Goal: Information Seeking & Learning: Learn about a topic

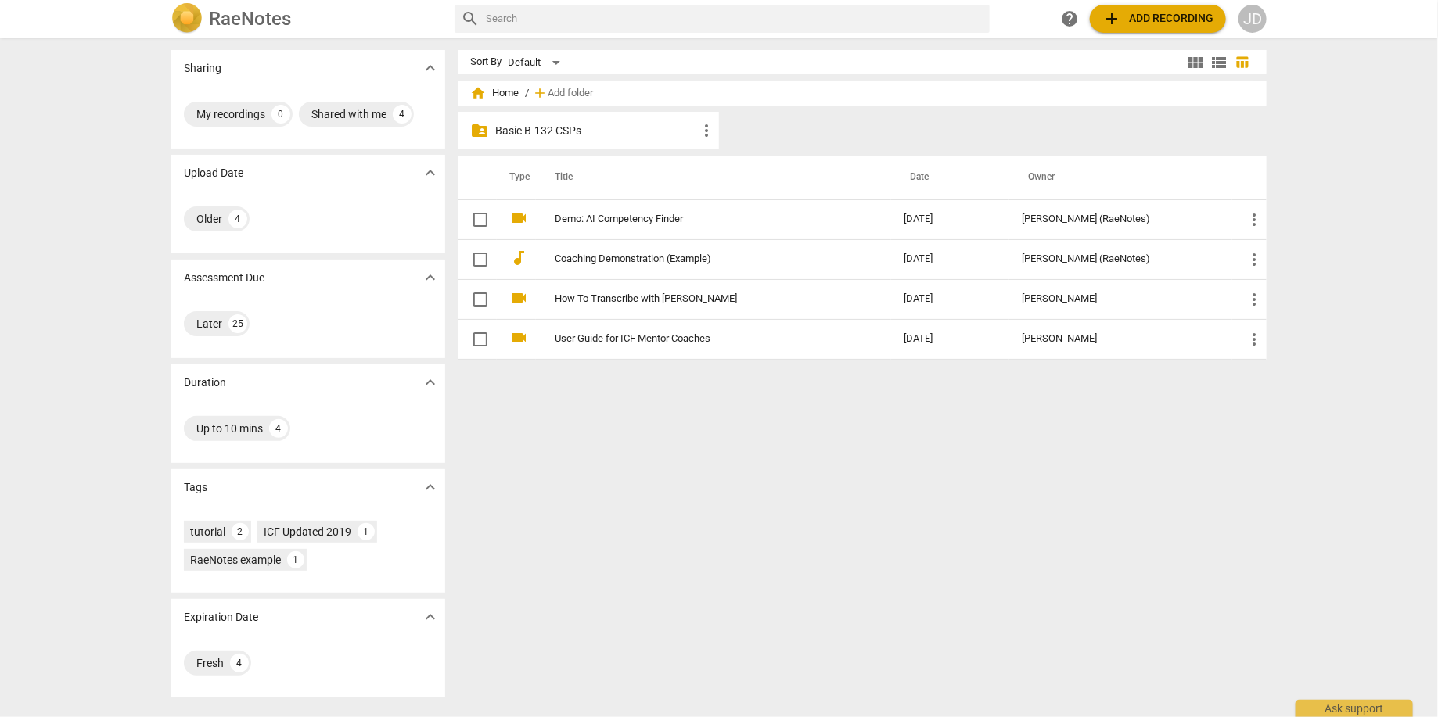
click at [561, 134] on p "Basic B-132 CSPs" at bounding box center [596, 131] width 202 height 16
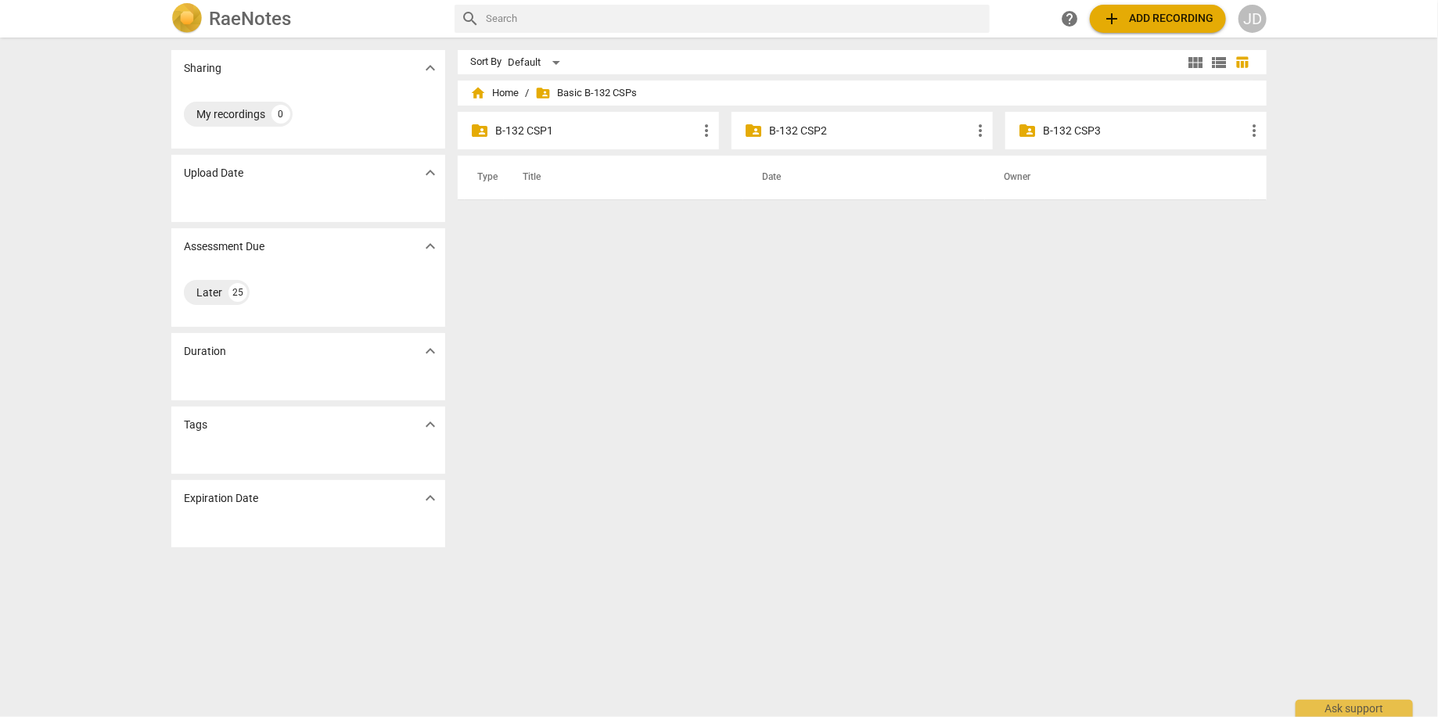
click at [543, 136] on p "B-132 CSP1" at bounding box center [596, 131] width 202 height 16
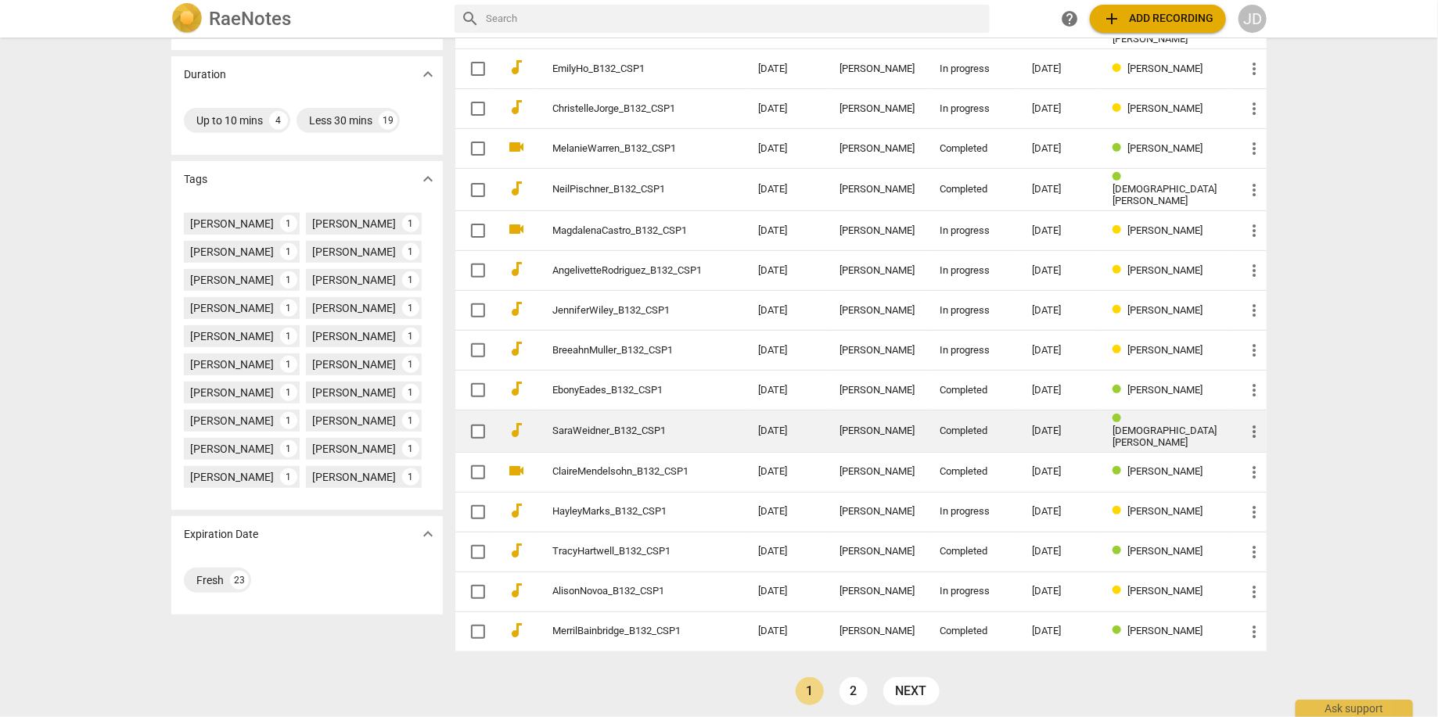
scroll to position [309, 0]
click at [685, 425] on link "SaraWeidner_B132_CSP1" at bounding box center [626, 431] width 149 height 12
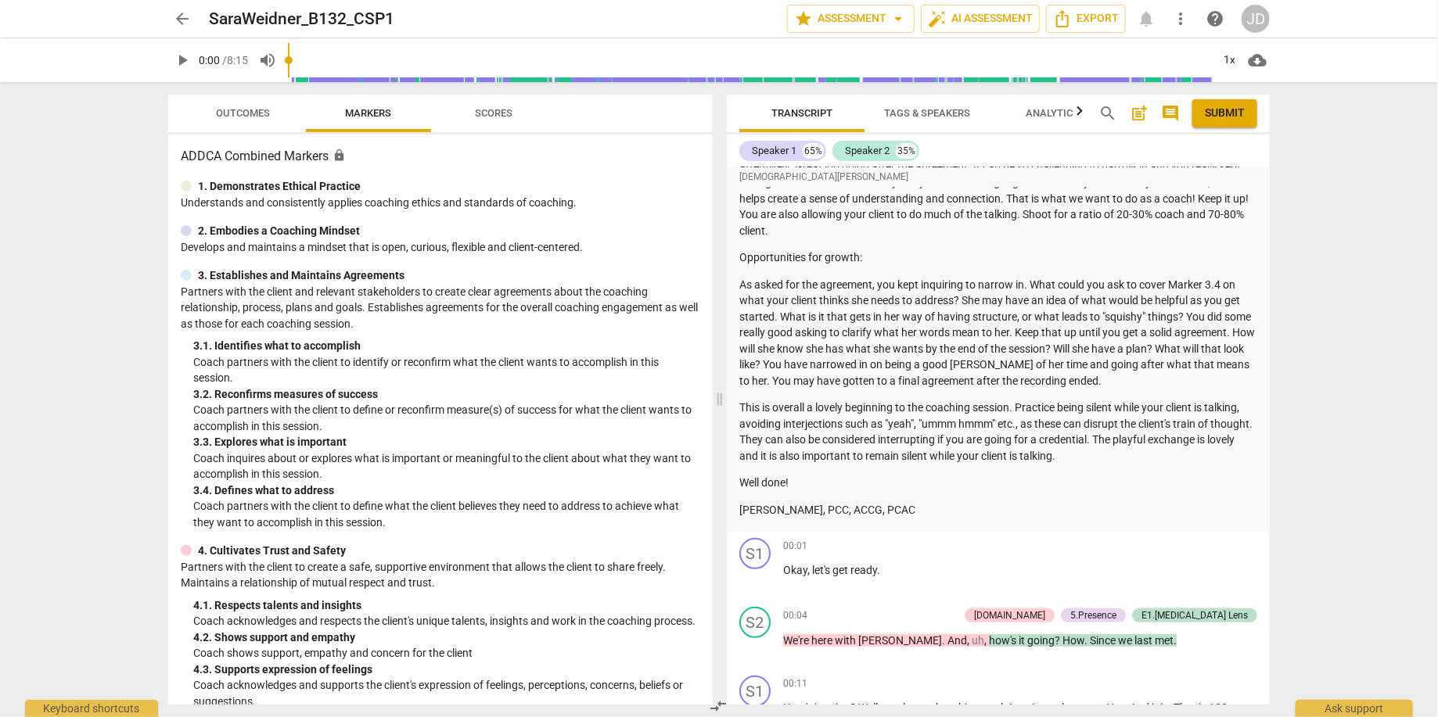
scroll to position [225, 0]
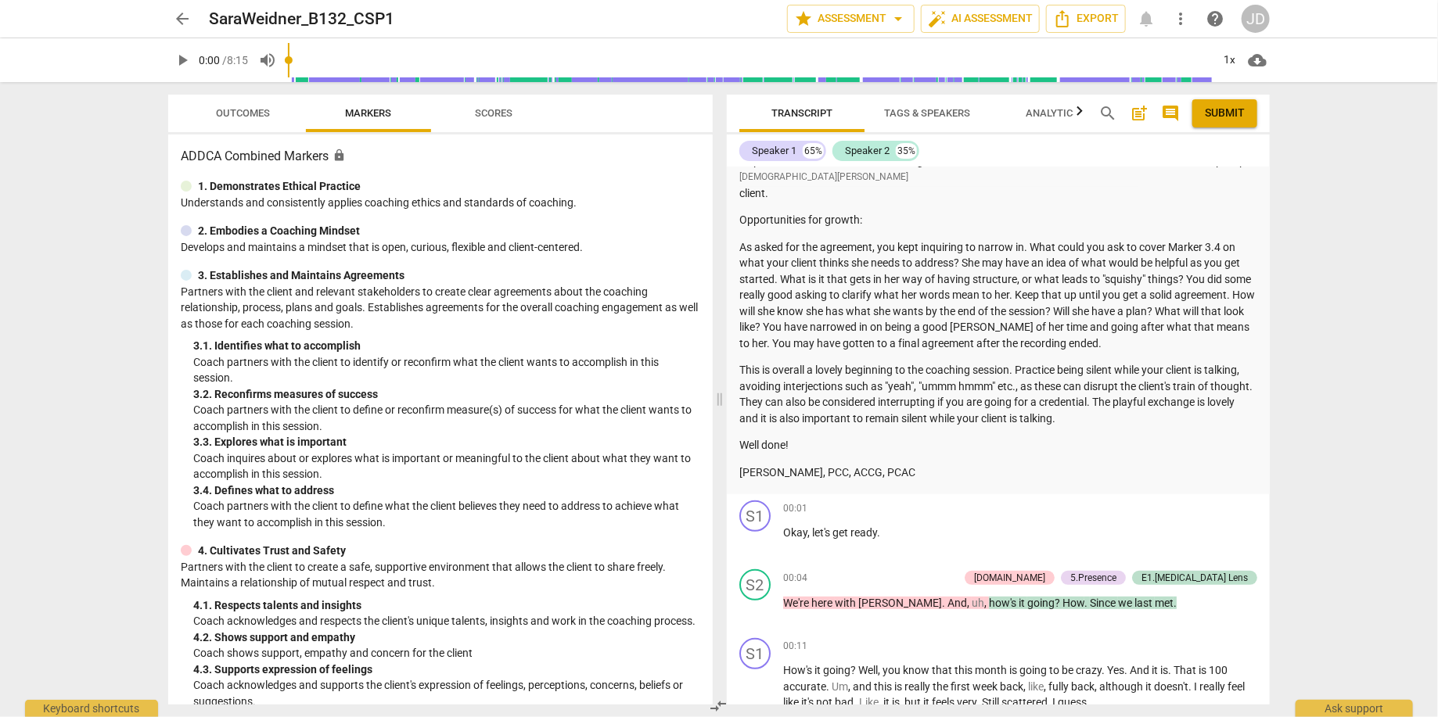
click at [179, 15] on span "arrow_back" at bounding box center [182, 18] width 19 height 19
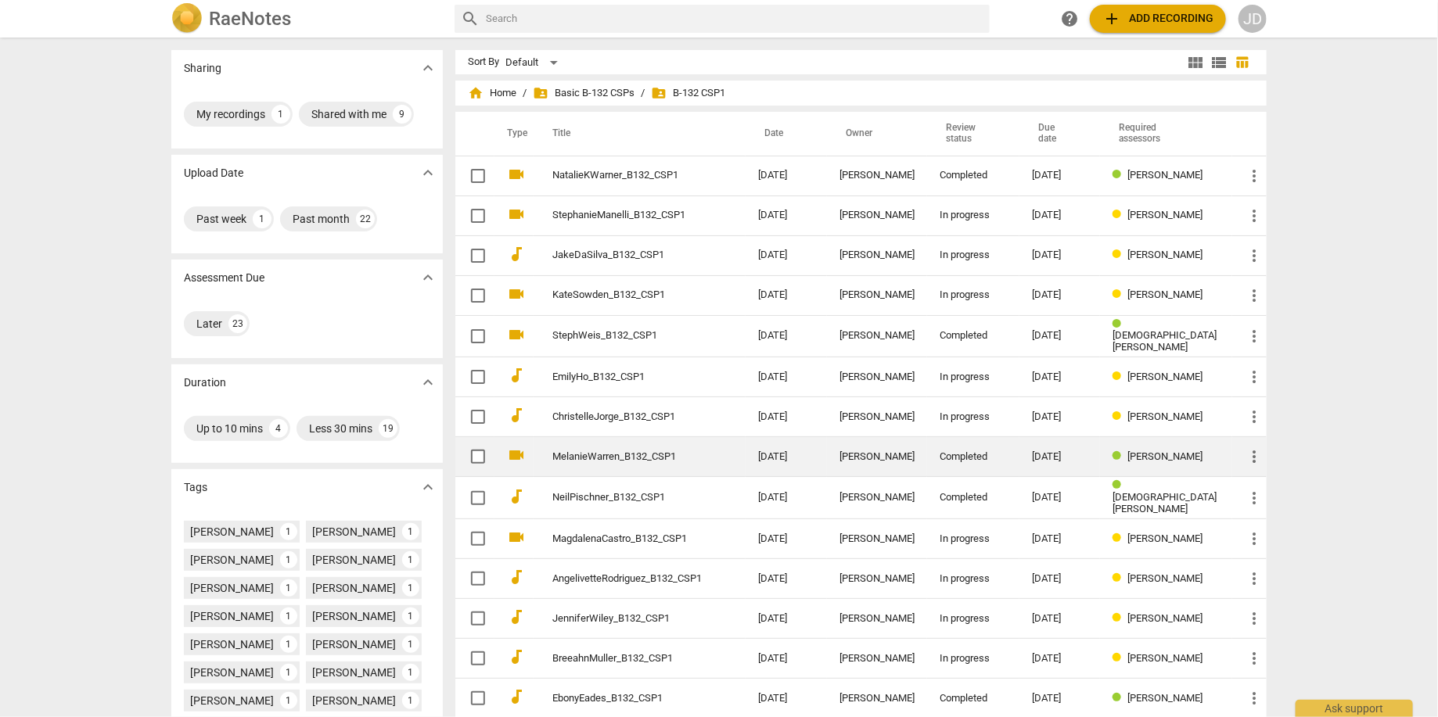
click at [696, 456] on link "MelanieWarren_B132_CSP1" at bounding box center [626, 457] width 149 height 12
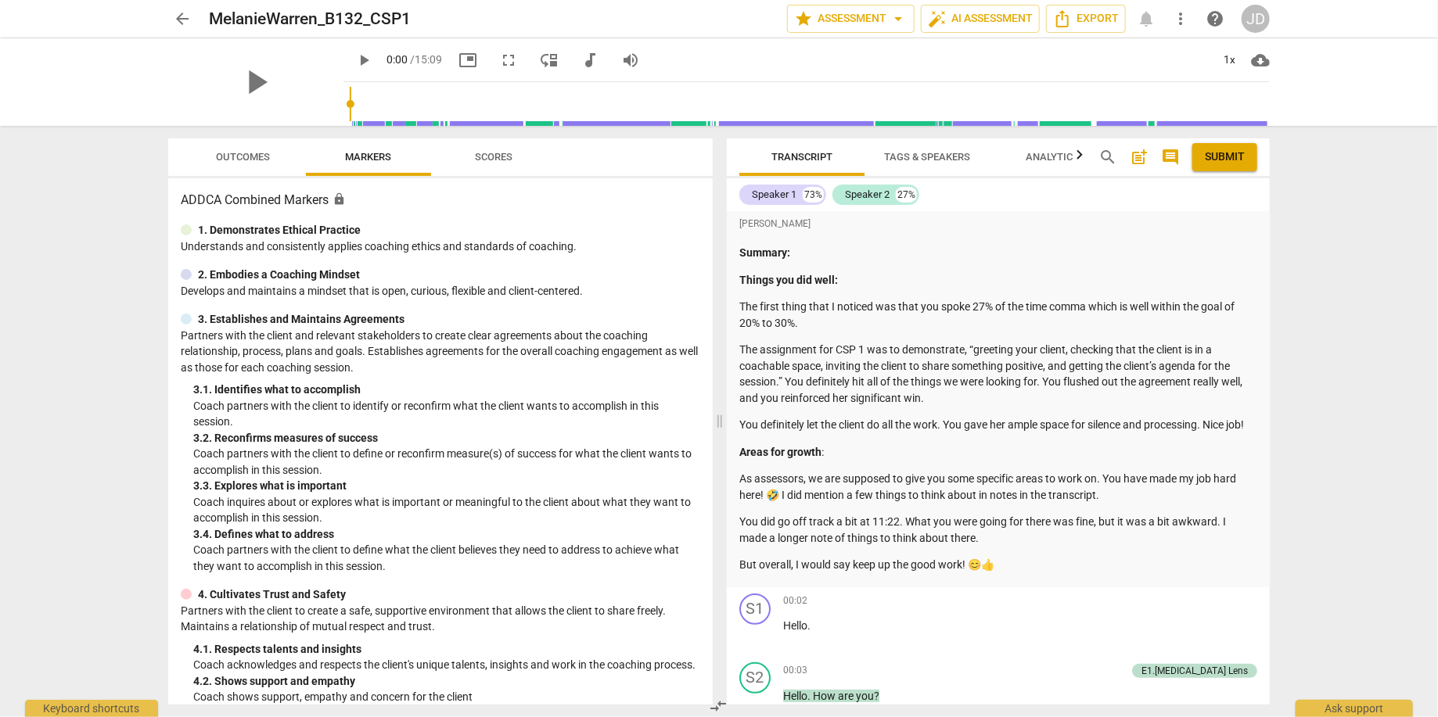
click at [176, 19] on span "arrow_back" at bounding box center [182, 18] width 19 height 19
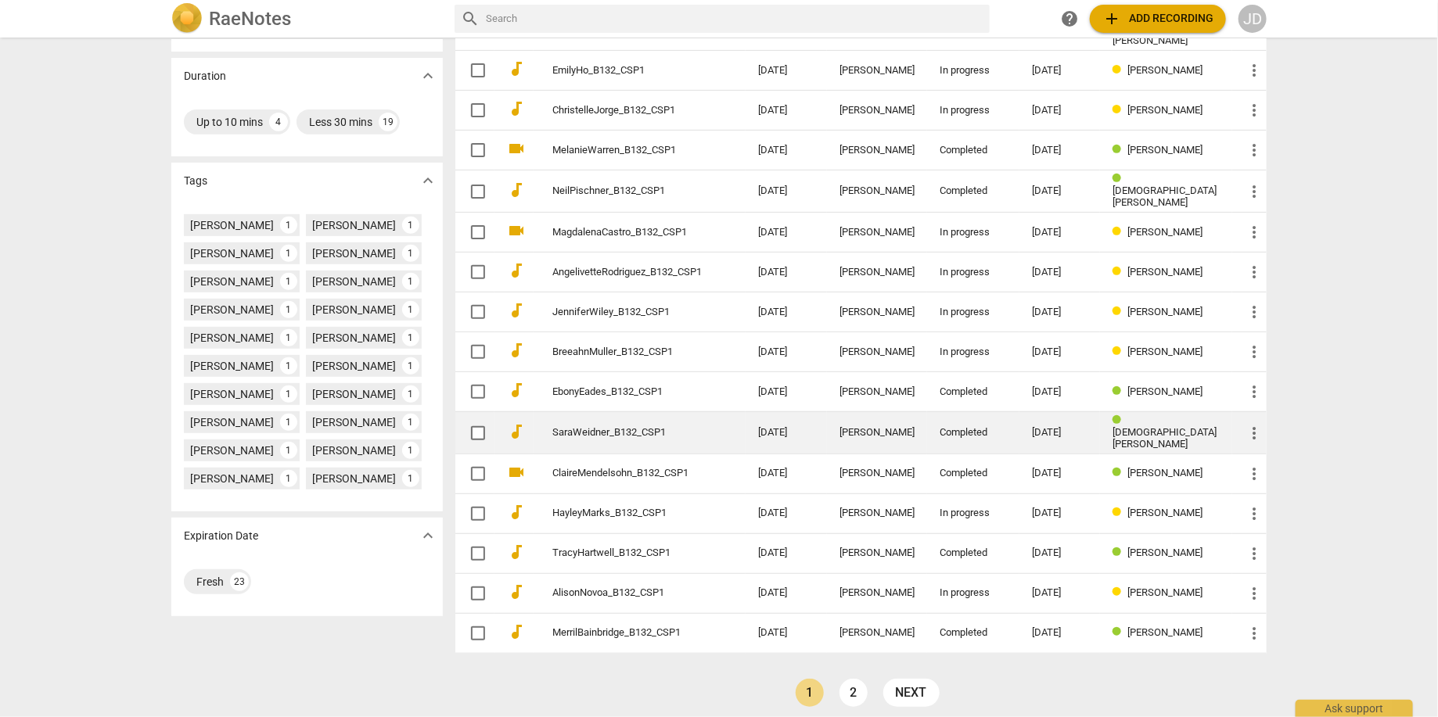
scroll to position [309, 0]
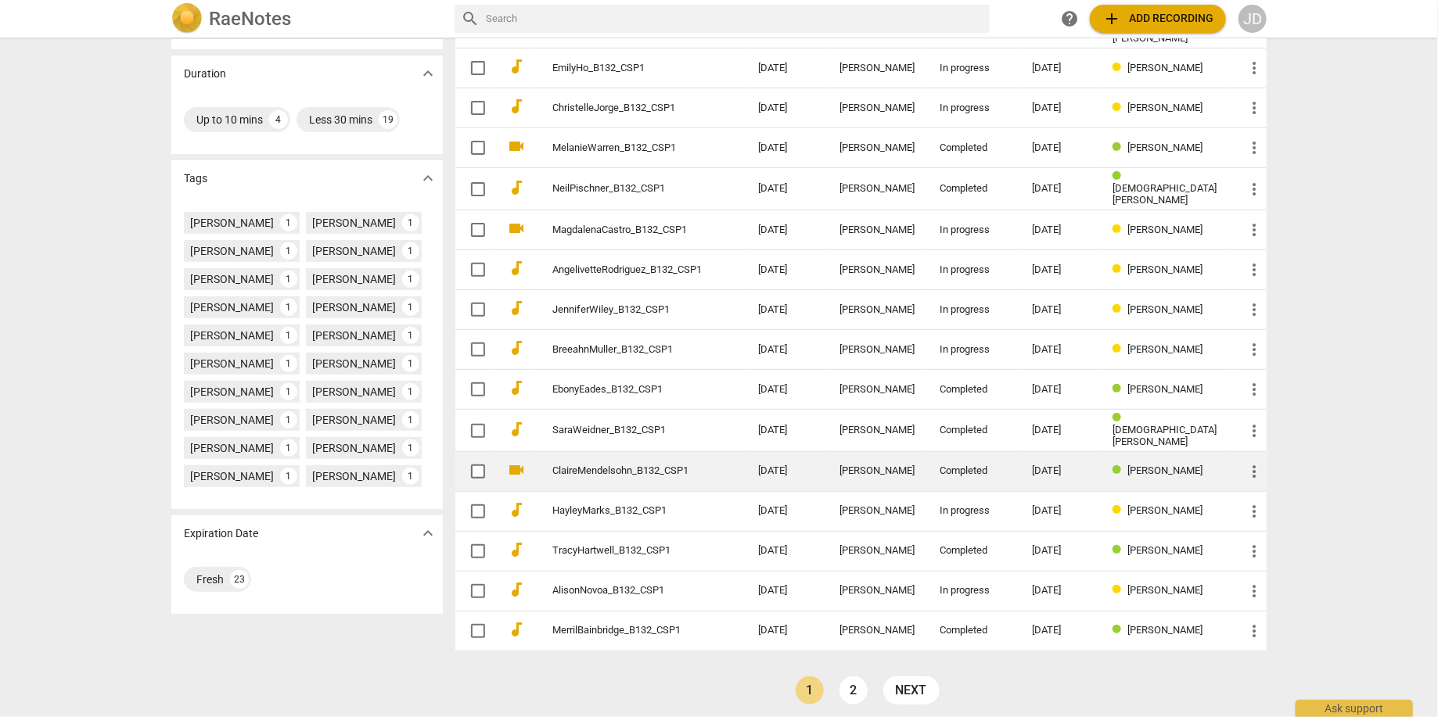
click at [705, 463] on td "ClaireMendelsohn_B132_CSP1" at bounding box center [639, 471] width 212 height 40
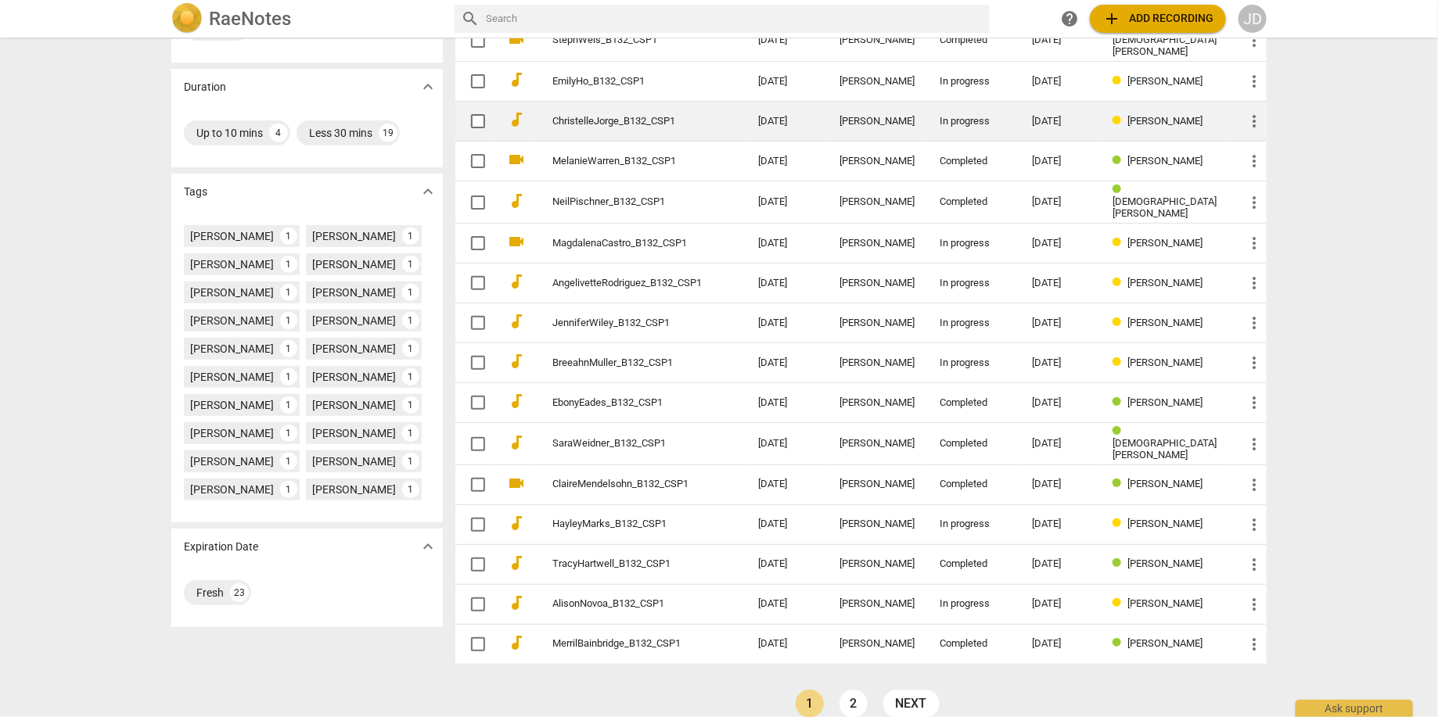
scroll to position [309, 0]
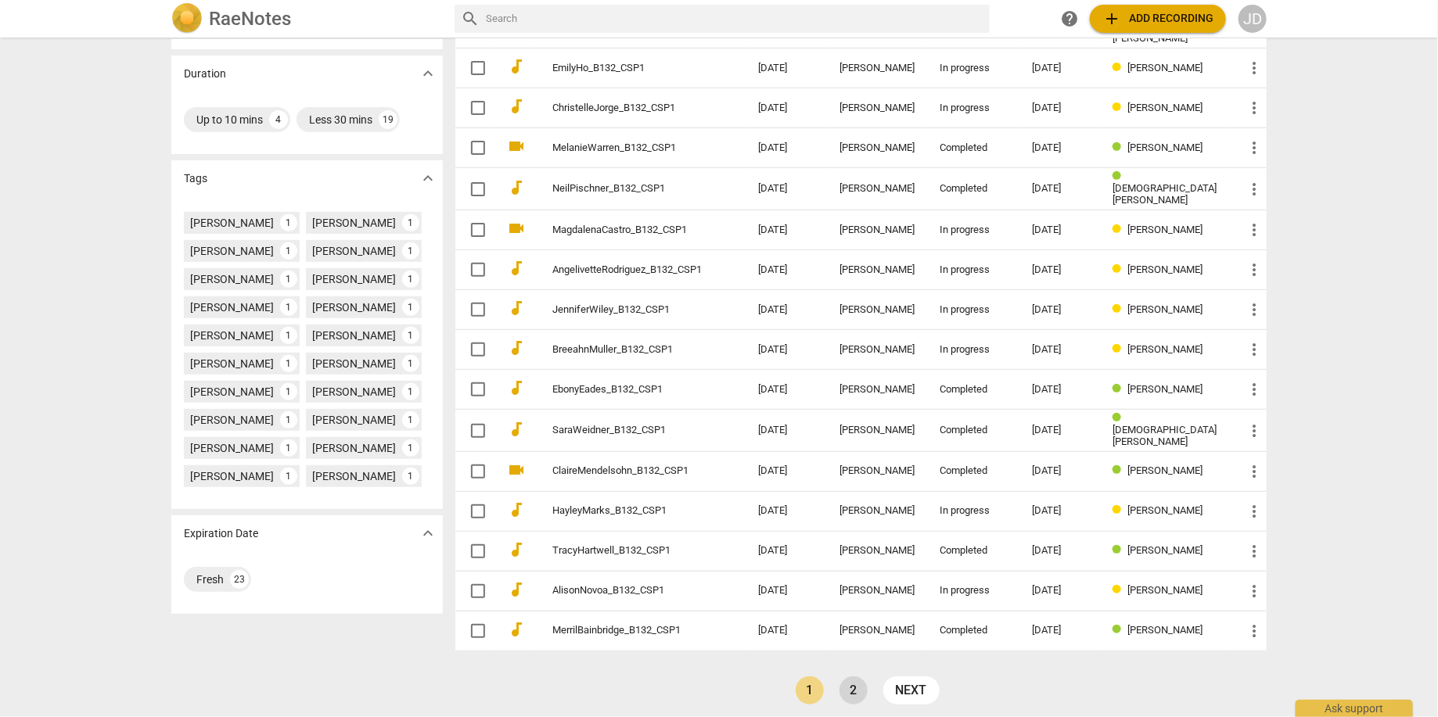
click at [858, 682] on link "2" at bounding box center [853, 691] width 28 height 28
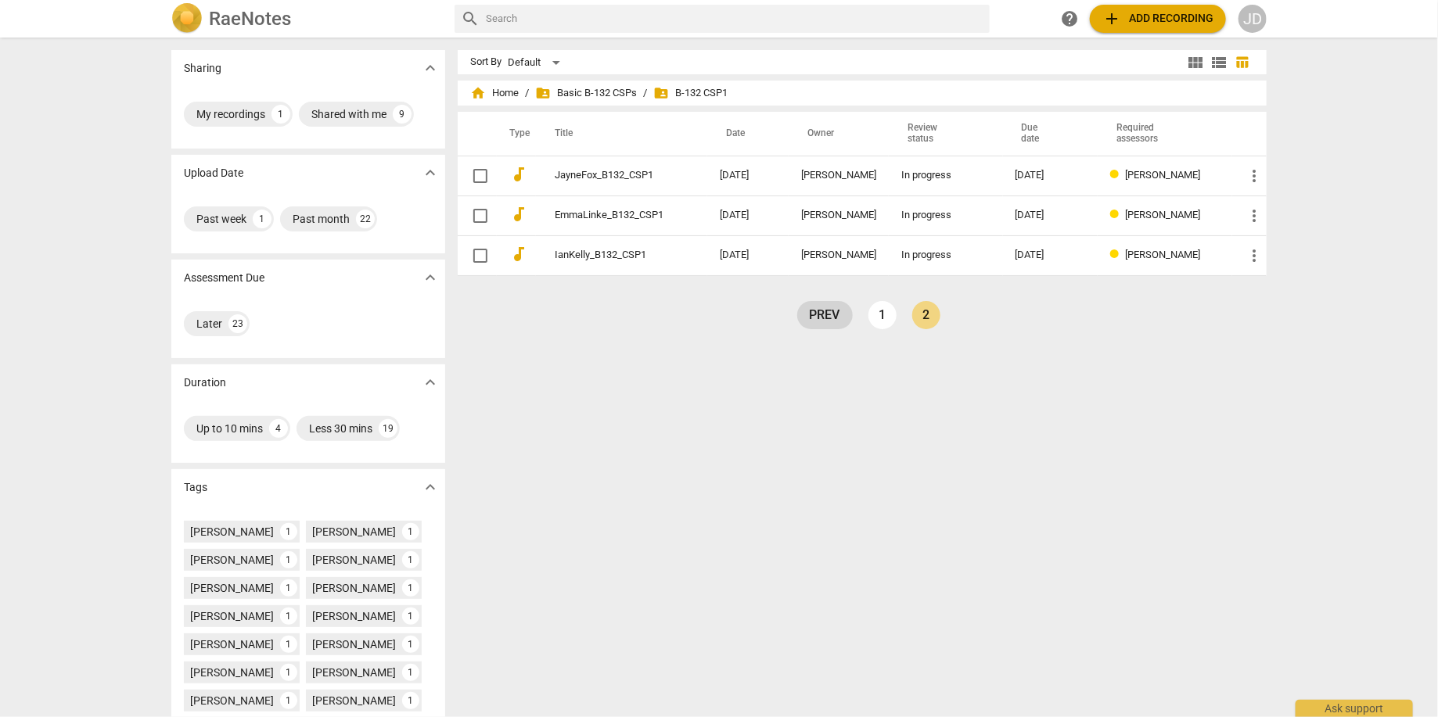
click at [834, 321] on link "prev" at bounding box center [825, 315] width 56 height 28
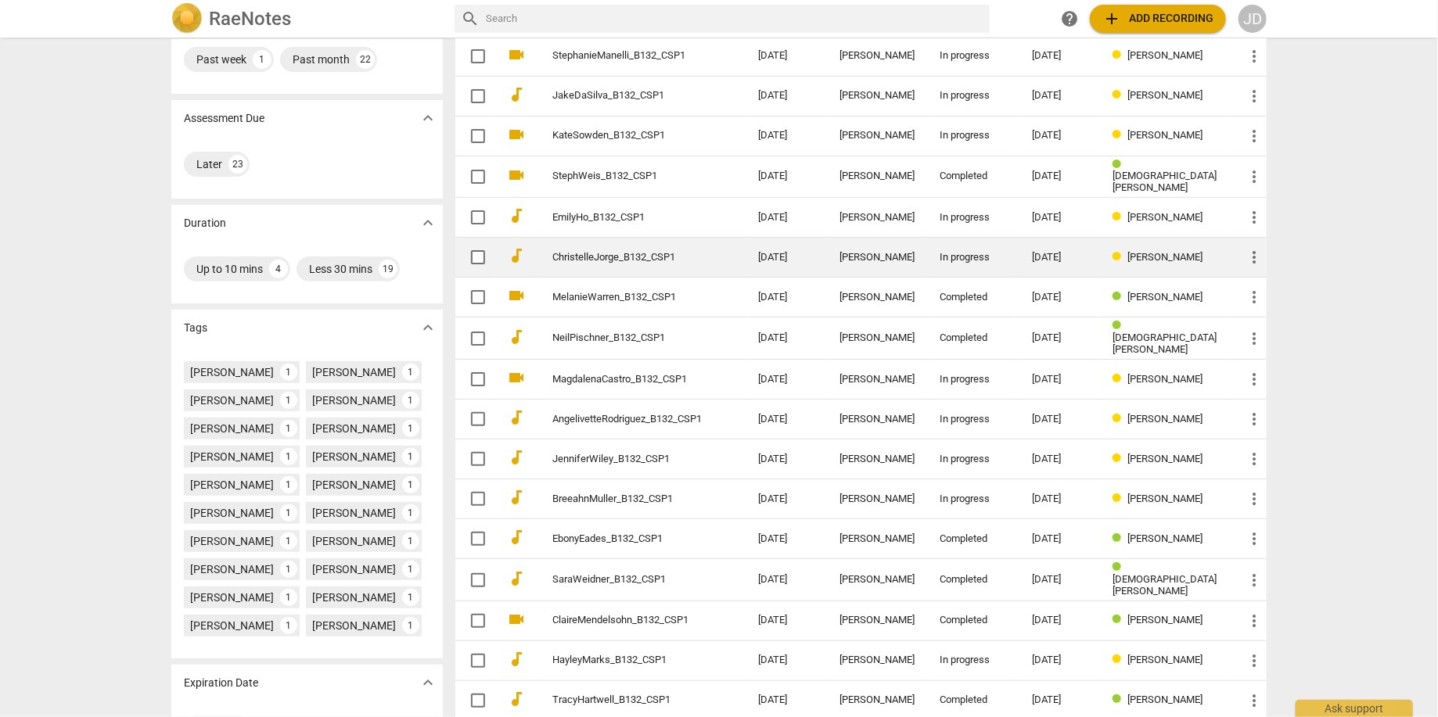
scroll to position [309, 0]
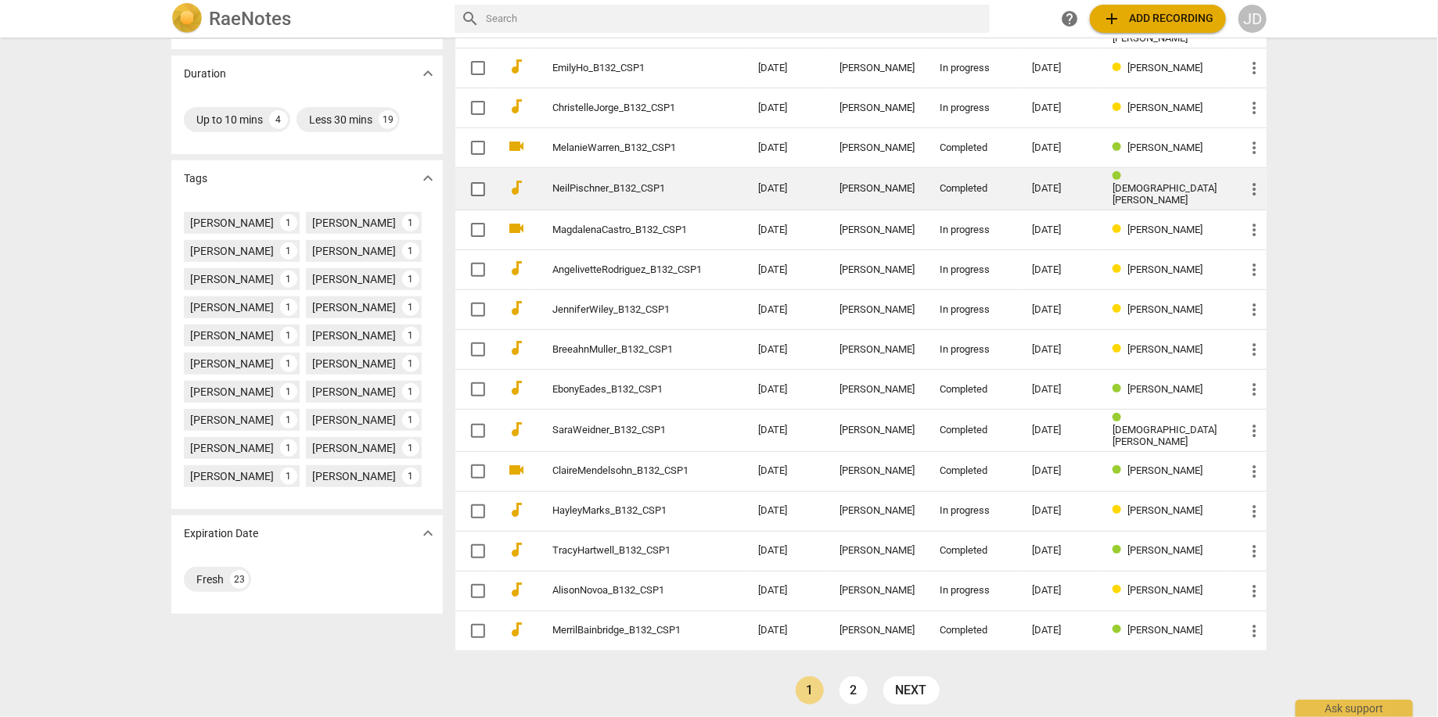
click at [616, 183] on link "NeilPischner_B132_CSP1" at bounding box center [626, 189] width 149 height 12
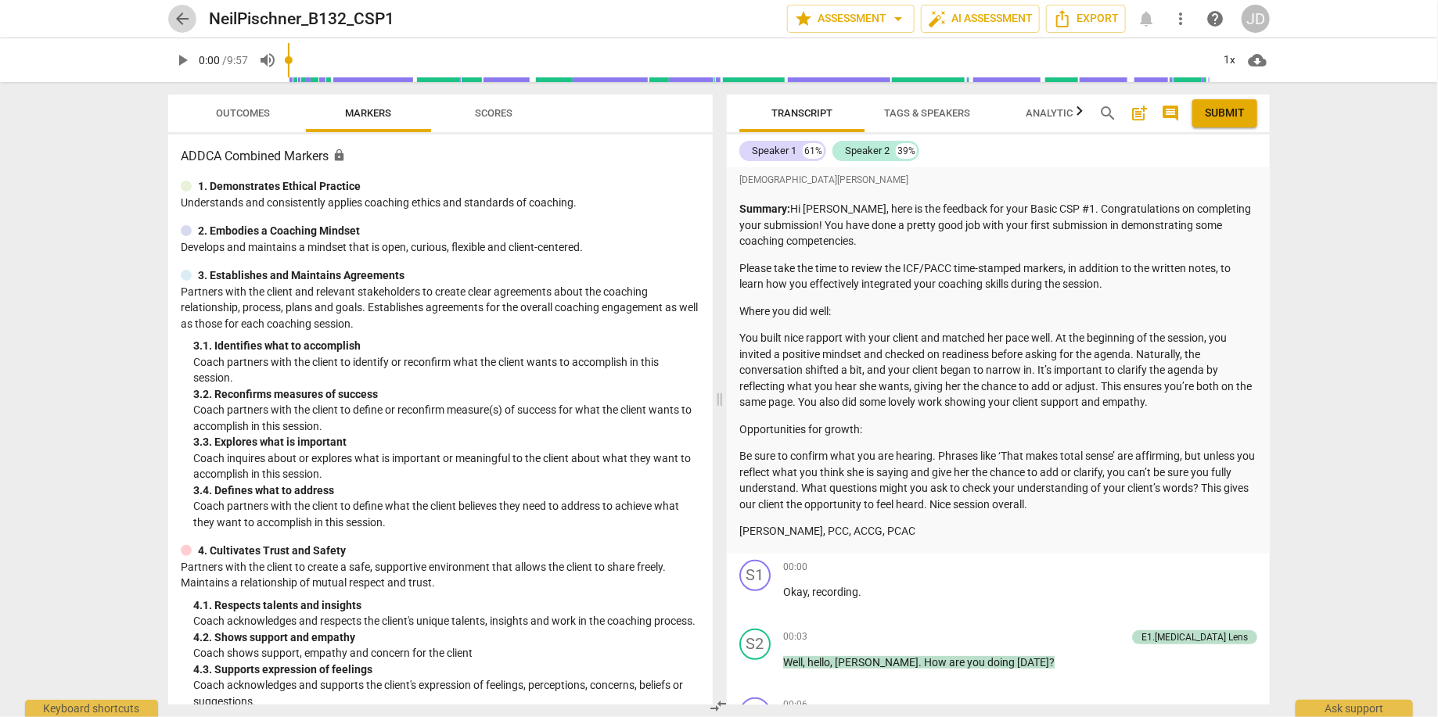
click at [184, 16] on span "arrow_back" at bounding box center [182, 18] width 19 height 19
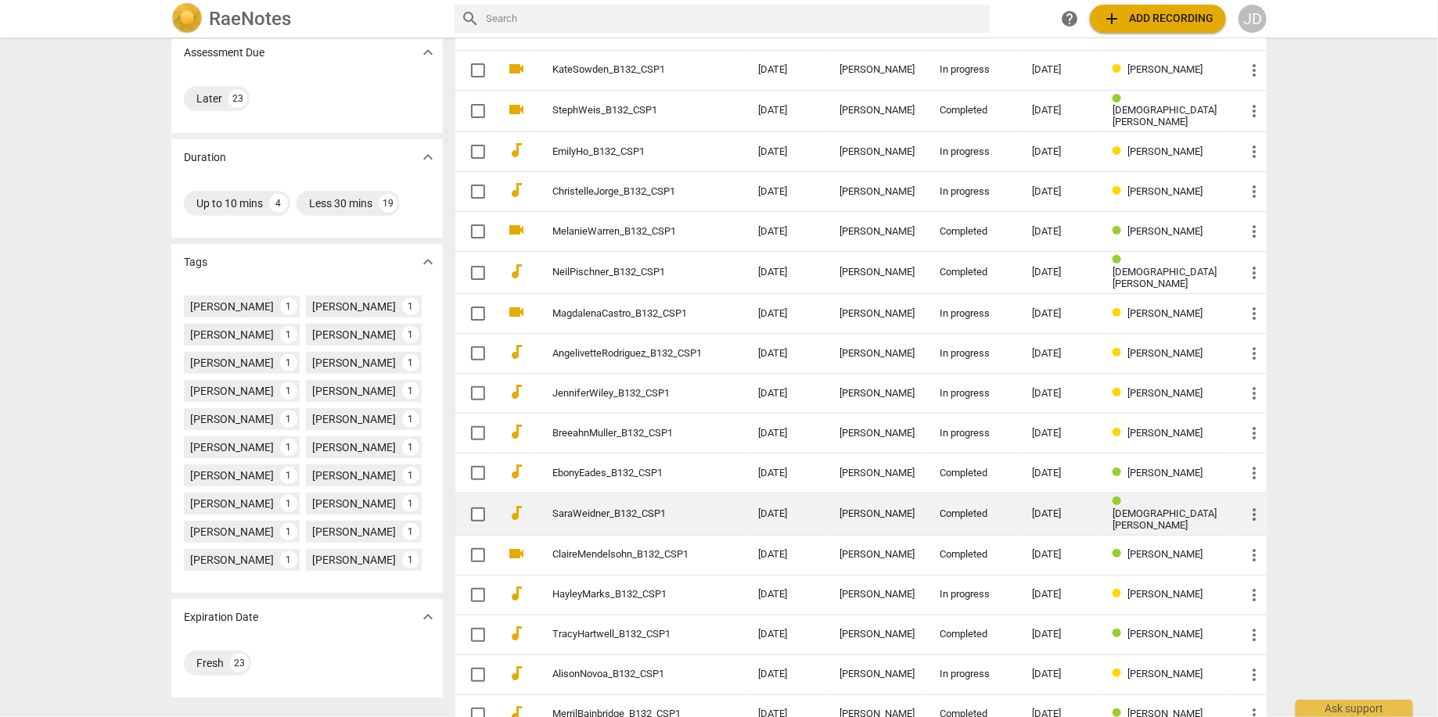
scroll to position [309, 0]
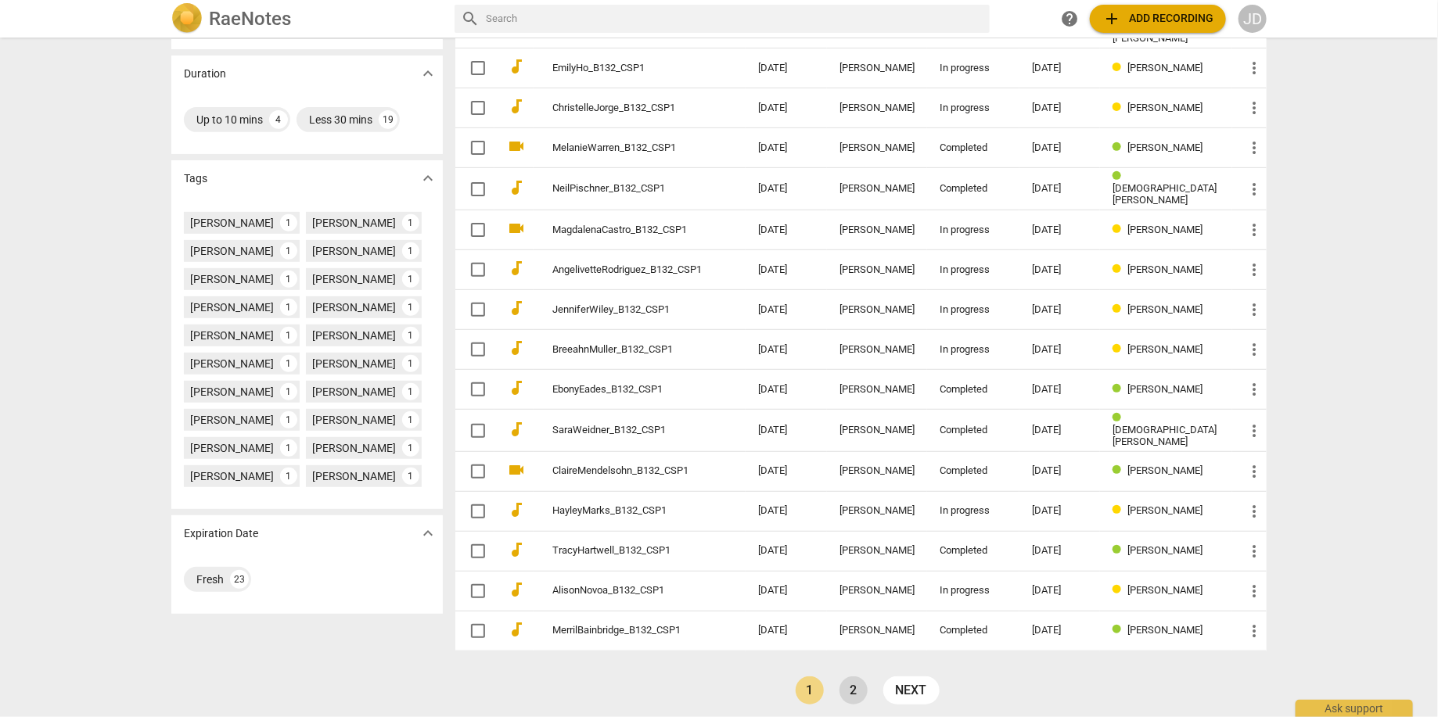
click at [850, 680] on link "2" at bounding box center [853, 691] width 28 height 28
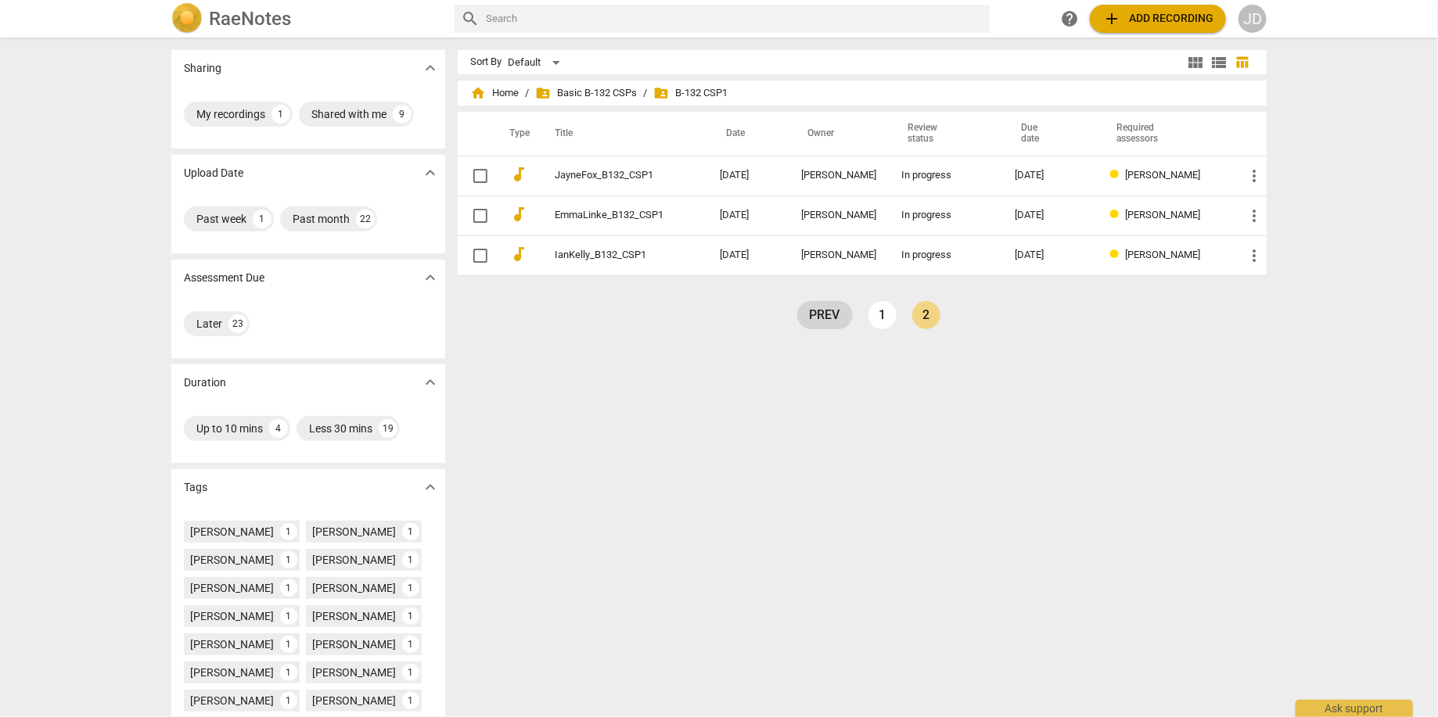
click at [824, 314] on link "prev" at bounding box center [825, 315] width 56 height 28
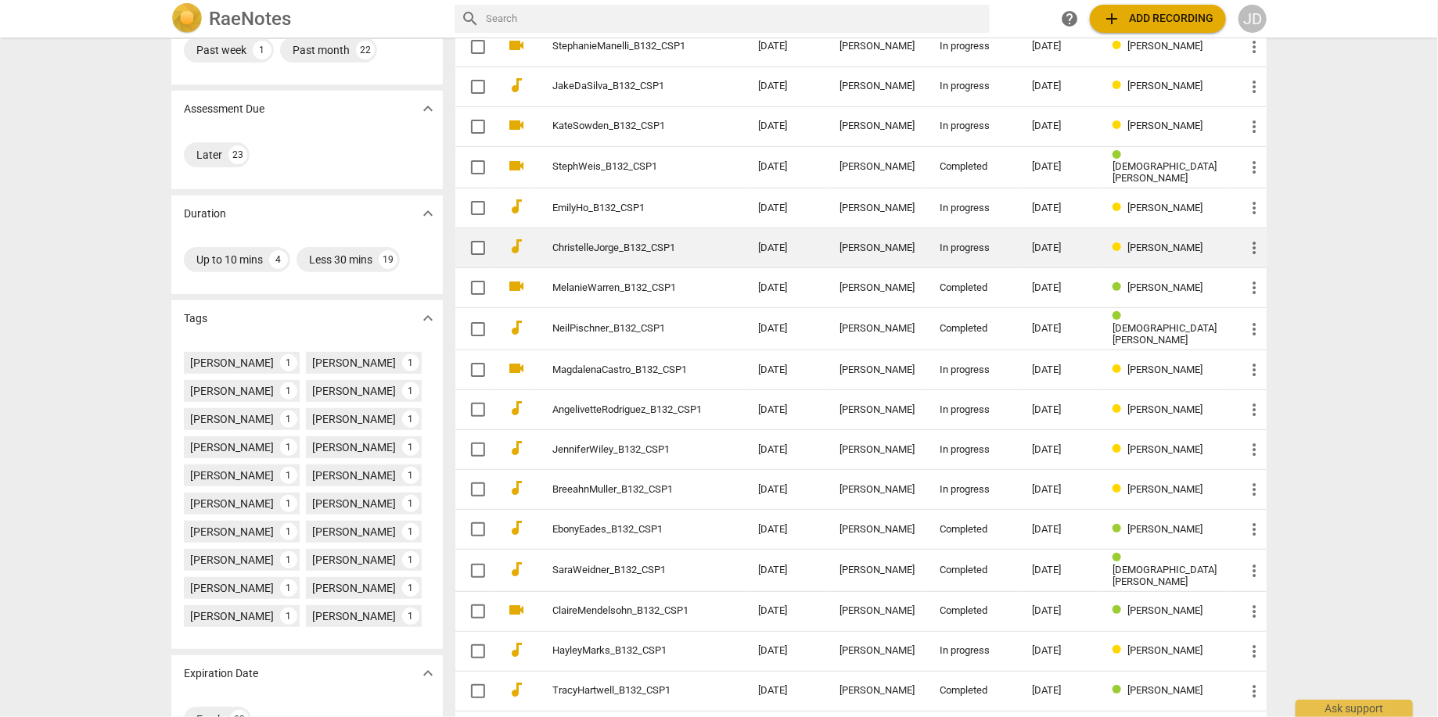
scroll to position [309, 0]
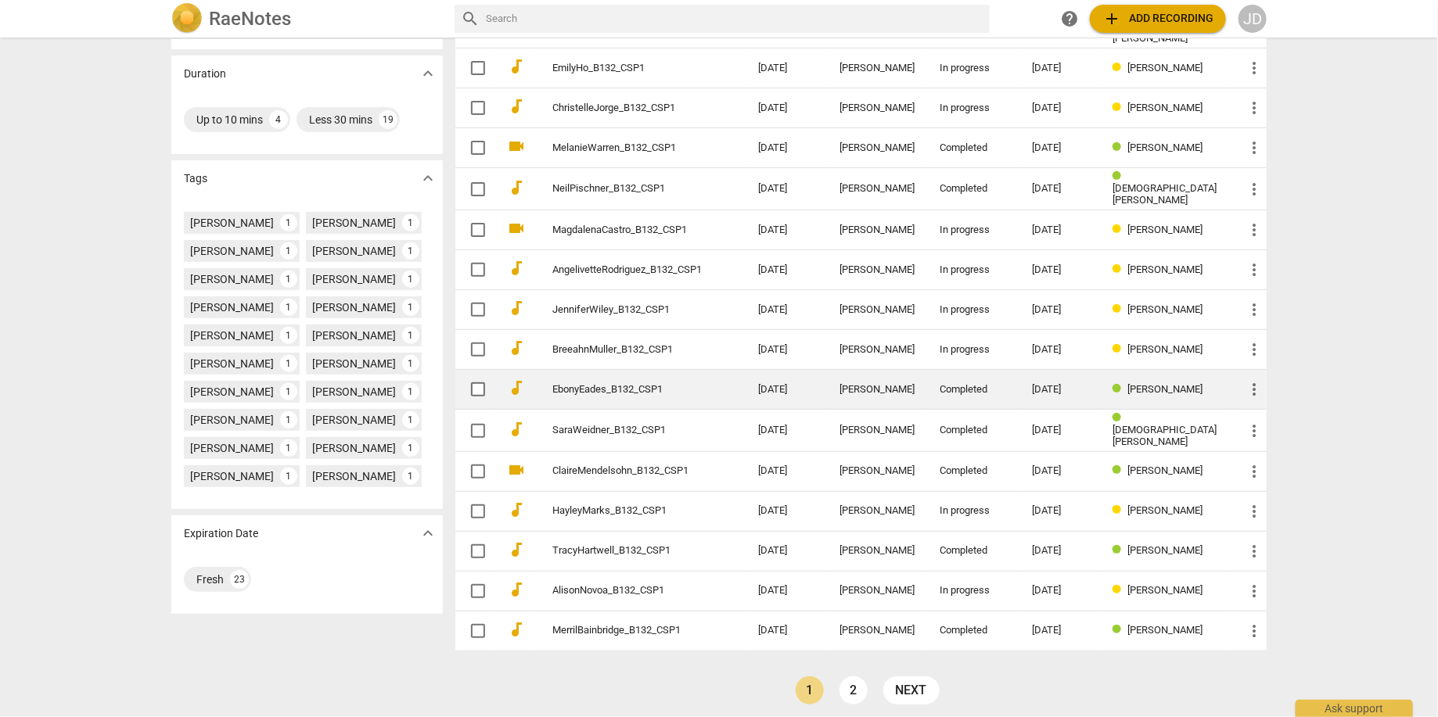
click at [847, 682] on link "2" at bounding box center [853, 691] width 28 height 28
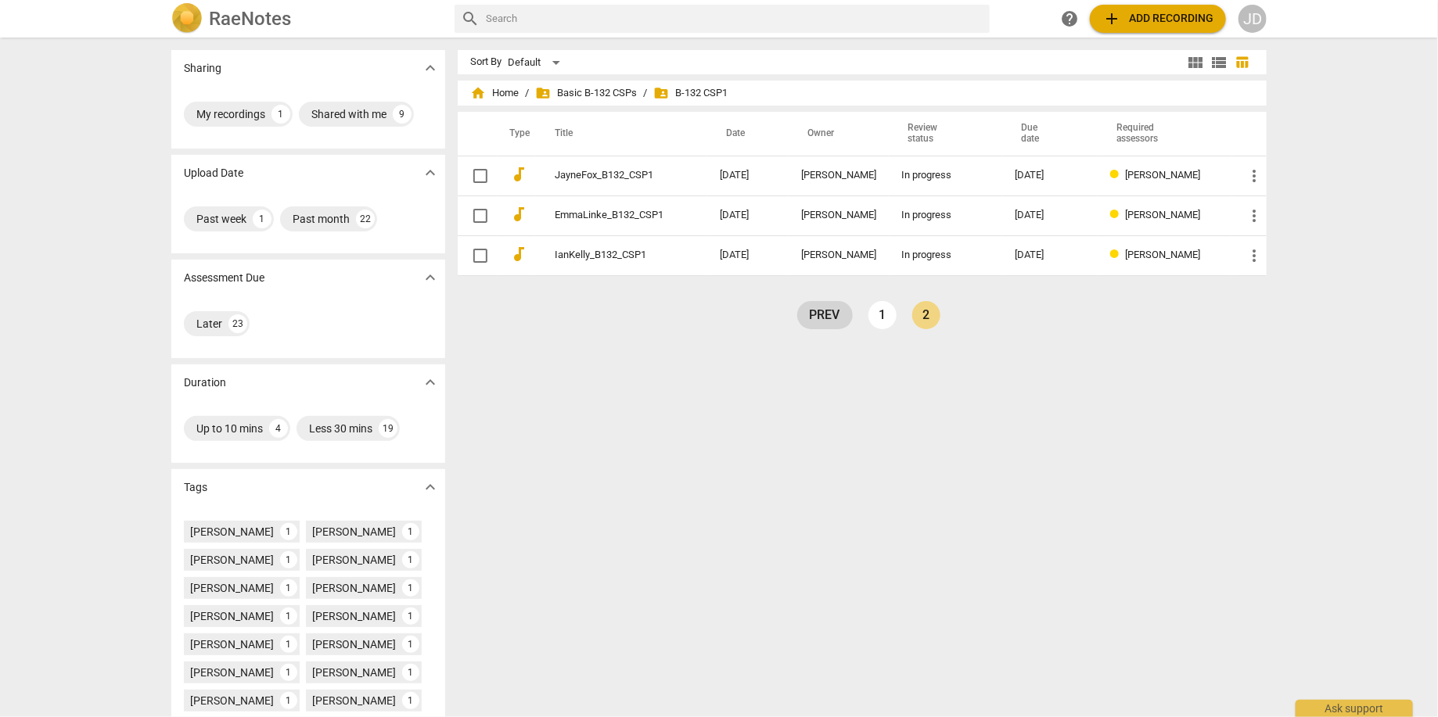
click at [821, 313] on link "prev" at bounding box center [825, 315] width 56 height 28
